Goal: Entertainment & Leisure: Consume media (video, audio)

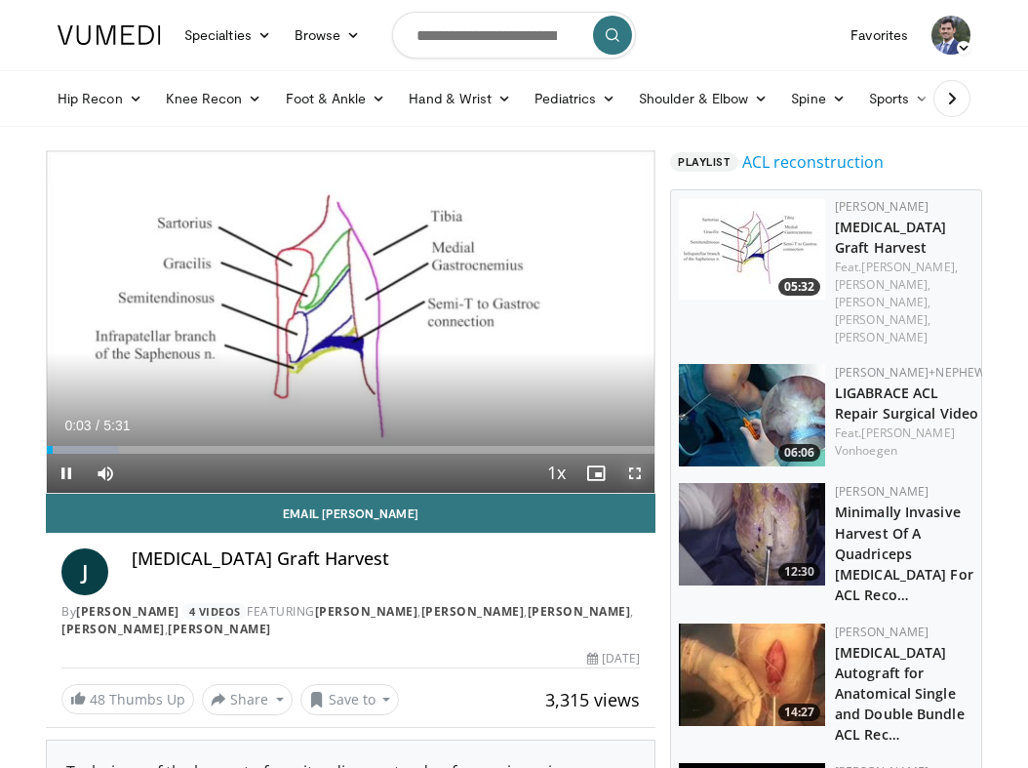
click at [634, 472] on span "Video Player" at bounding box center [635, 473] width 39 height 39
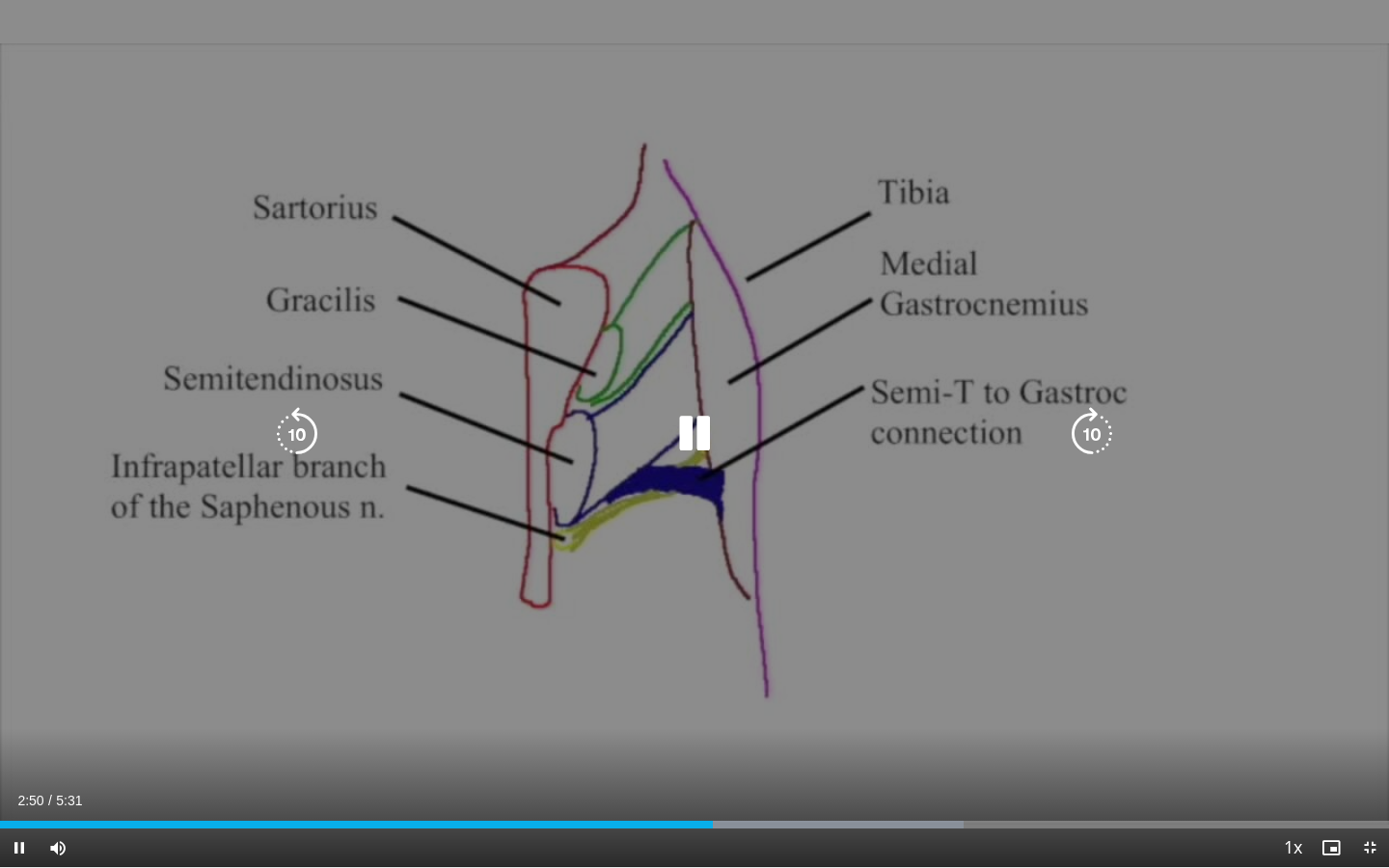
click at [695, 436] on icon "Video Player" at bounding box center [694, 434] width 54 height 54
click at [861, 319] on div "10 seconds Tap to unmute" at bounding box center [694, 433] width 1389 height 867
click at [686, 439] on icon "Video Player" at bounding box center [694, 434] width 54 height 54
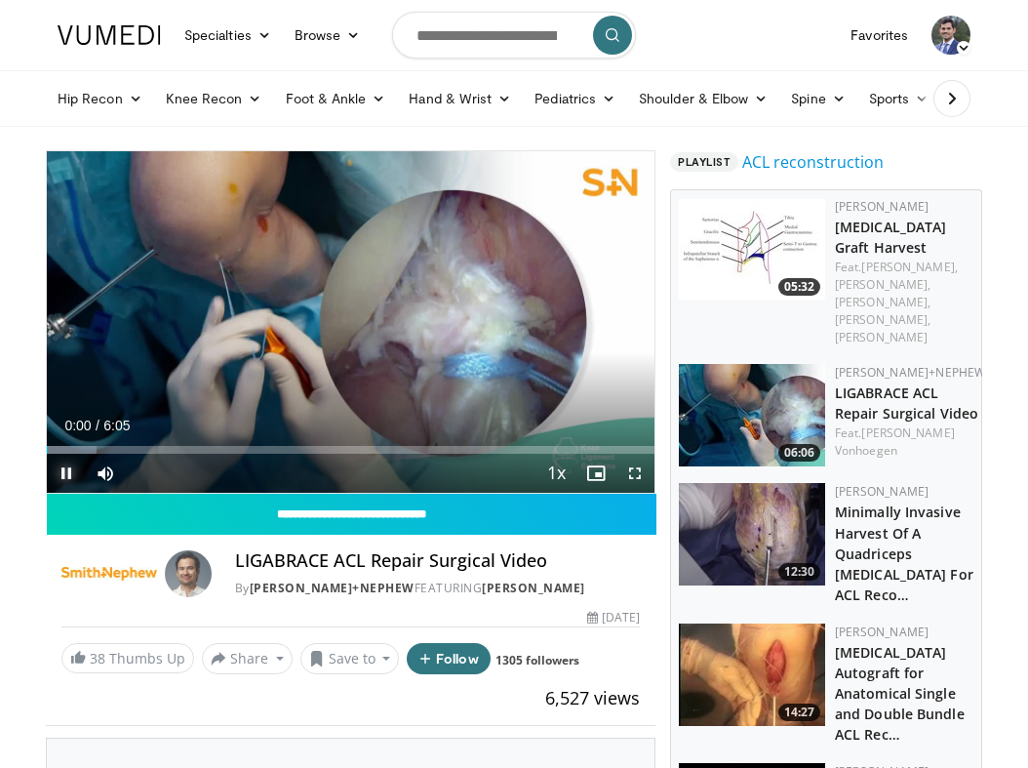
click at [70, 477] on span "Video Player" at bounding box center [66, 473] width 39 height 39
